Goal: Information Seeking & Learning: Learn about a topic

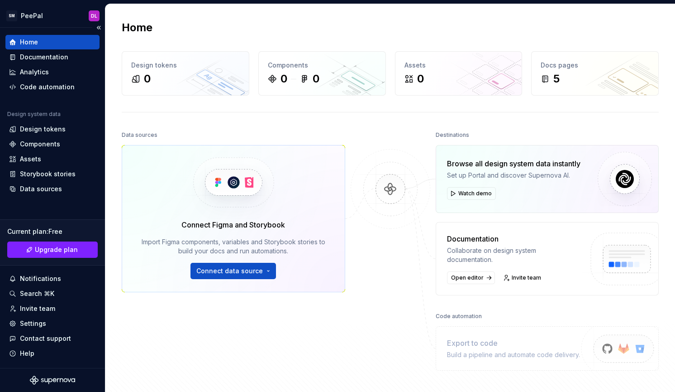
click at [26, 43] on div "Home" at bounding box center [29, 42] width 18 height 9
click at [227, 273] on span "Connect data source" at bounding box center [229, 270] width 67 height 9
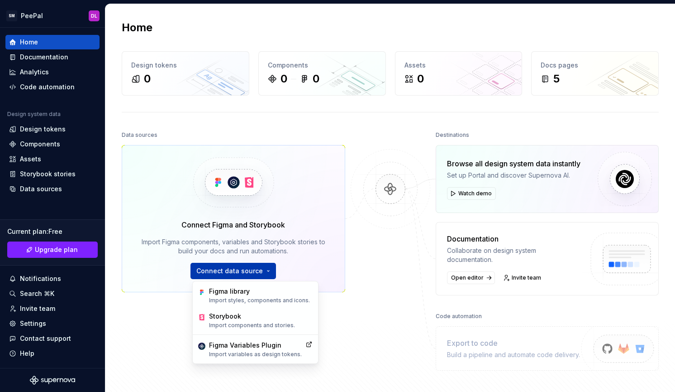
scroll to position [109, 0]
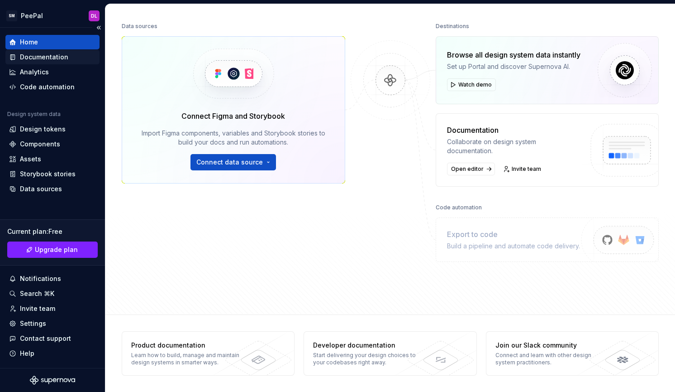
click at [46, 56] on div "Documentation" at bounding box center [44, 57] width 48 height 9
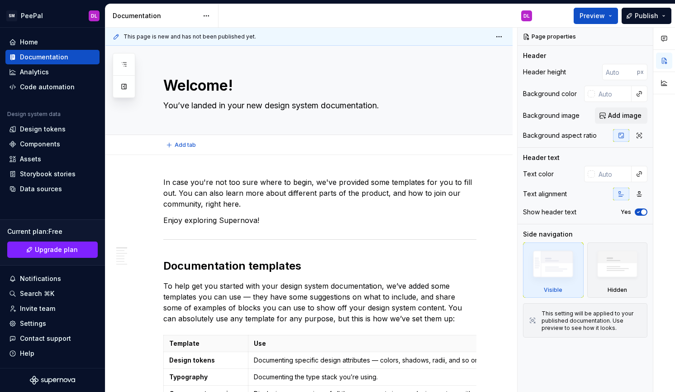
type textarea "*"
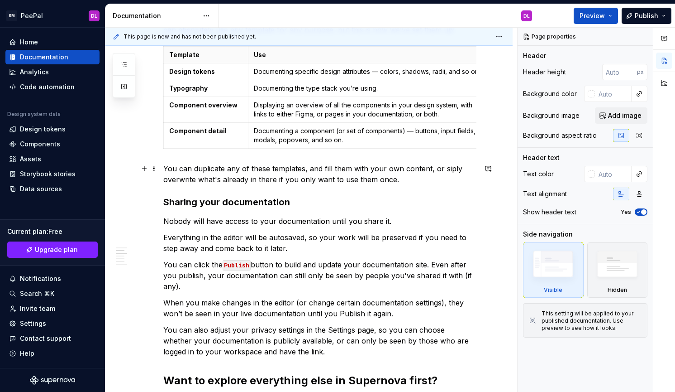
scroll to position [294, 0]
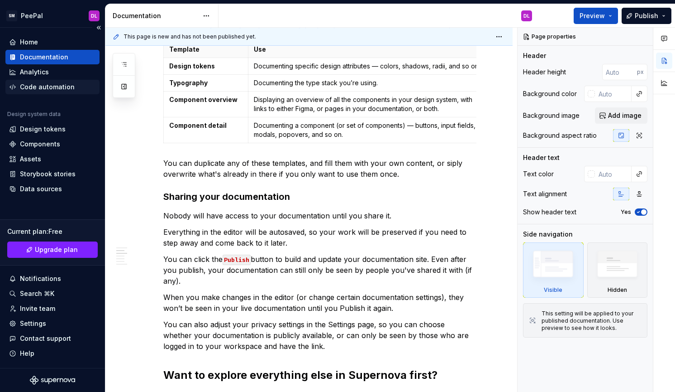
click at [42, 86] on div "Code automation" at bounding box center [47, 86] width 55 height 9
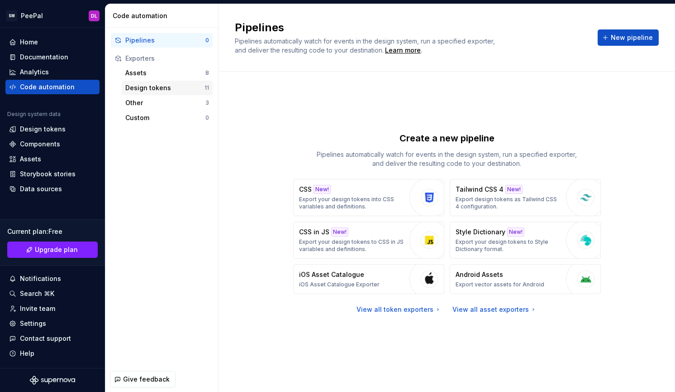
click at [132, 89] on div "Design tokens" at bounding box center [164, 87] width 79 height 9
